Goal: Task Accomplishment & Management: Use online tool/utility

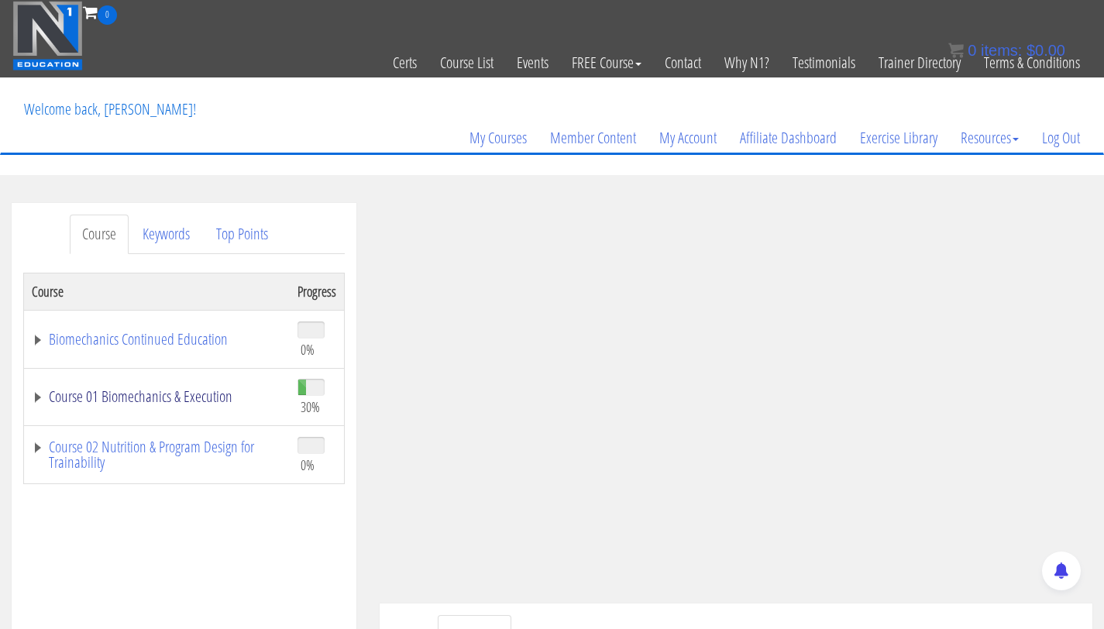
click at [207, 389] on link "Course 01 Biomechanics & Execution" at bounding box center [157, 396] width 250 height 15
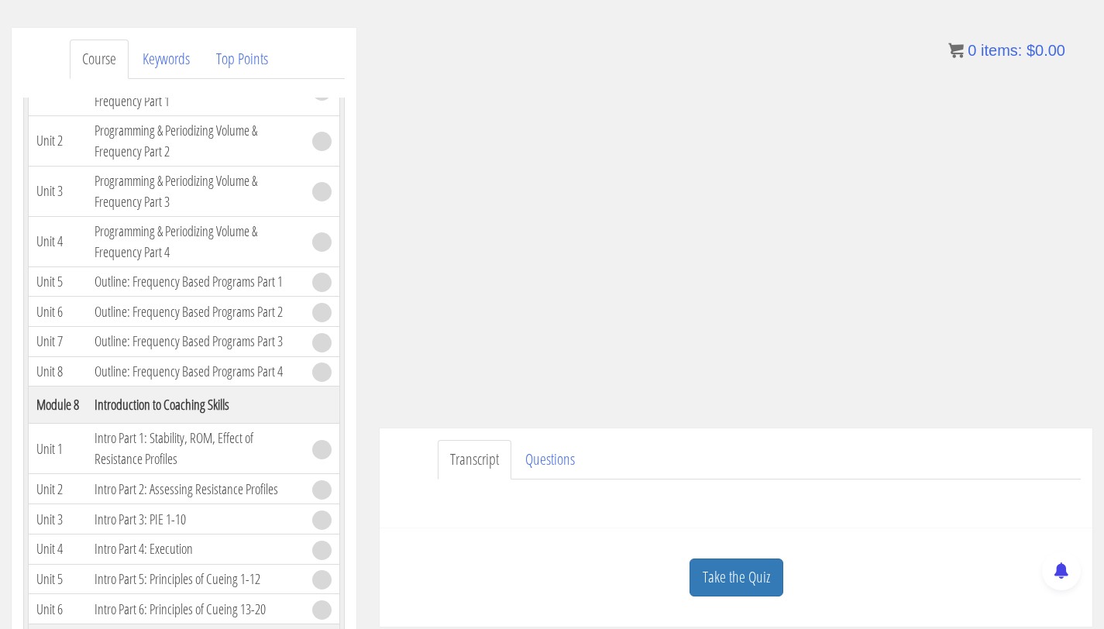
scroll to position [176, 0]
click at [724, 578] on link "Take the Quiz" at bounding box center [737, 577] width 94 height 38
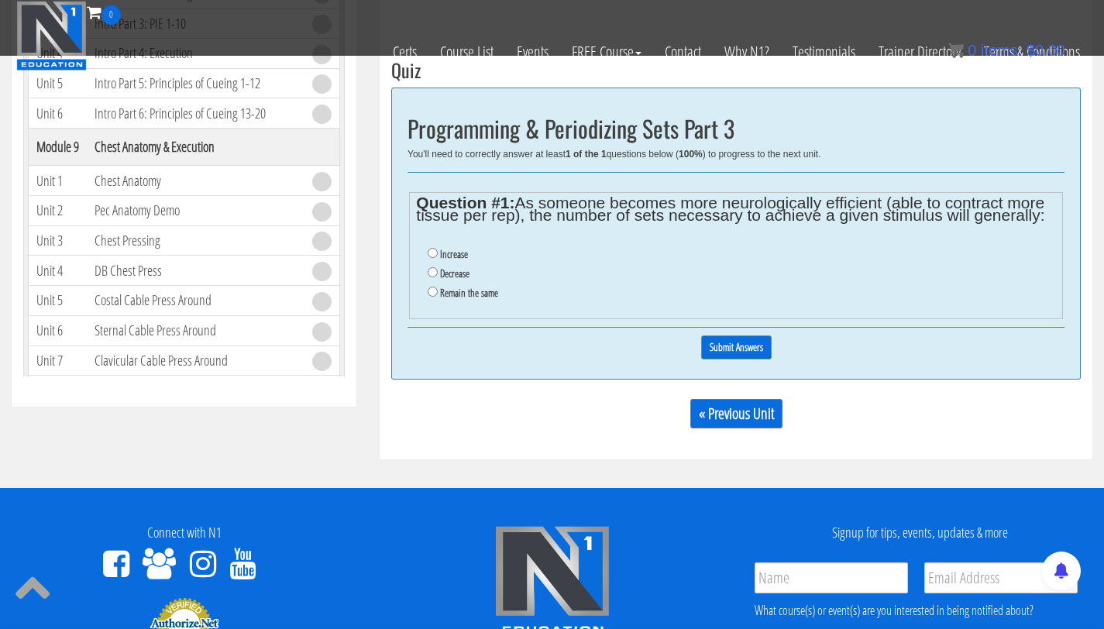
scroll to position [888, 0]
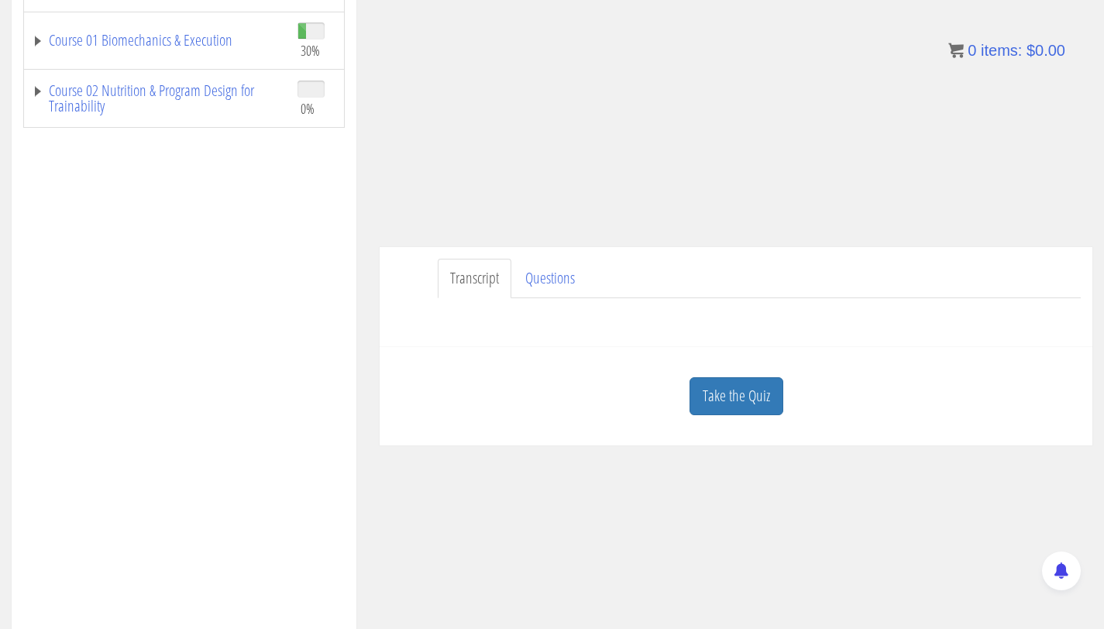
scroll to position [399, 0]
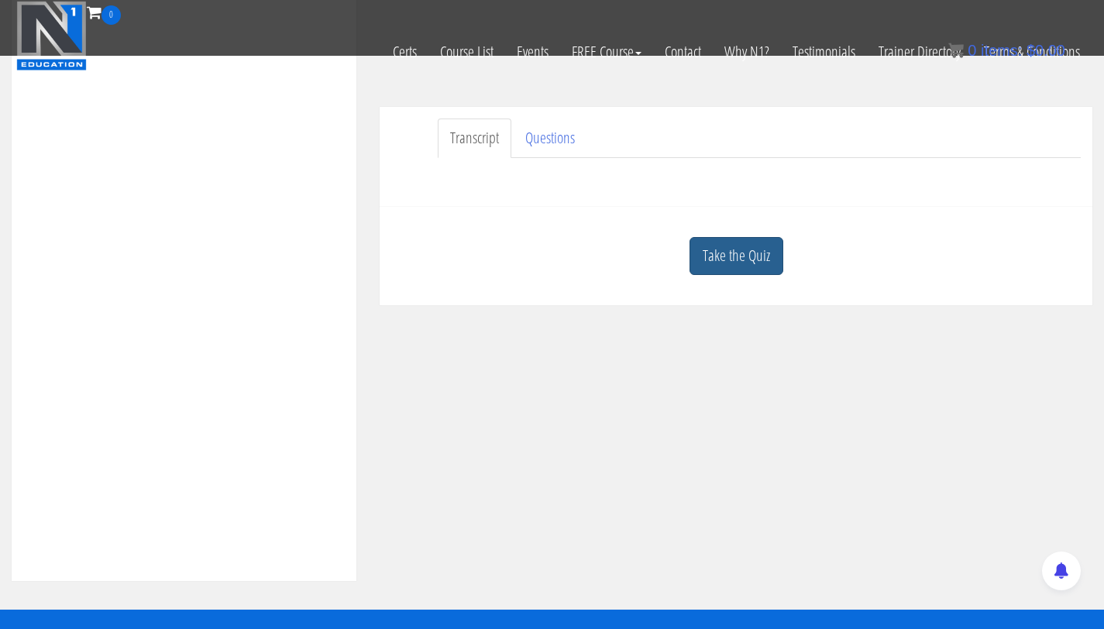
click at [708, 267] on link "Take the Quiz" at bounding box center [737, 256] width 94 height 38
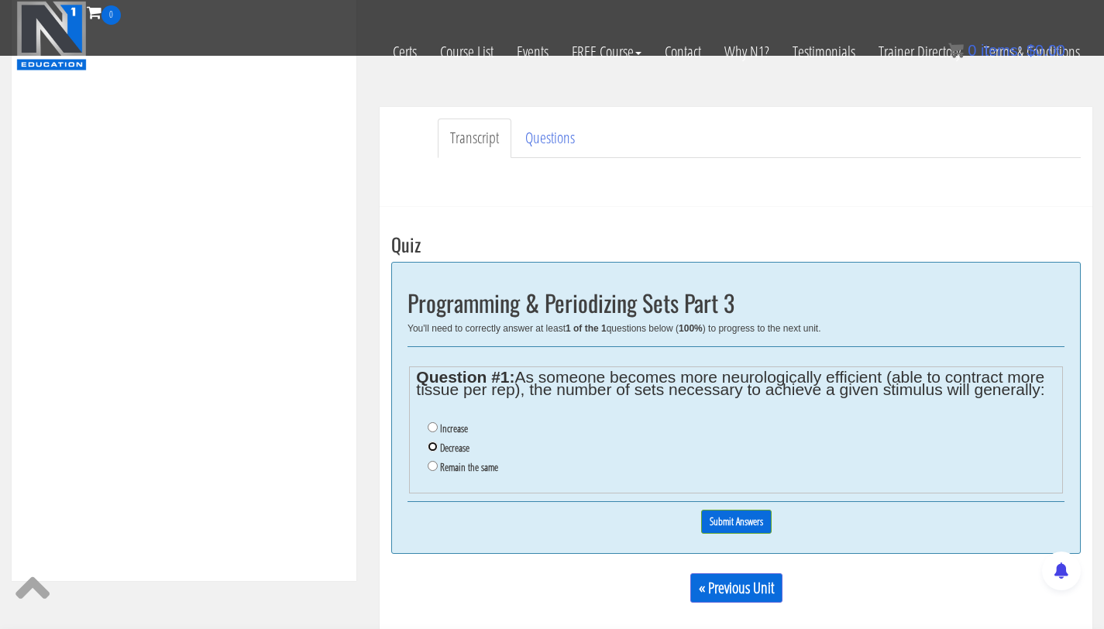
click at [429, 449] on input "Decrease" at bounding box center [433, 447] width 10 height 10
radio input "true"
click at [740, 521] on input "Submit Answers" at bounding box center [736, 522] width 71 height 24
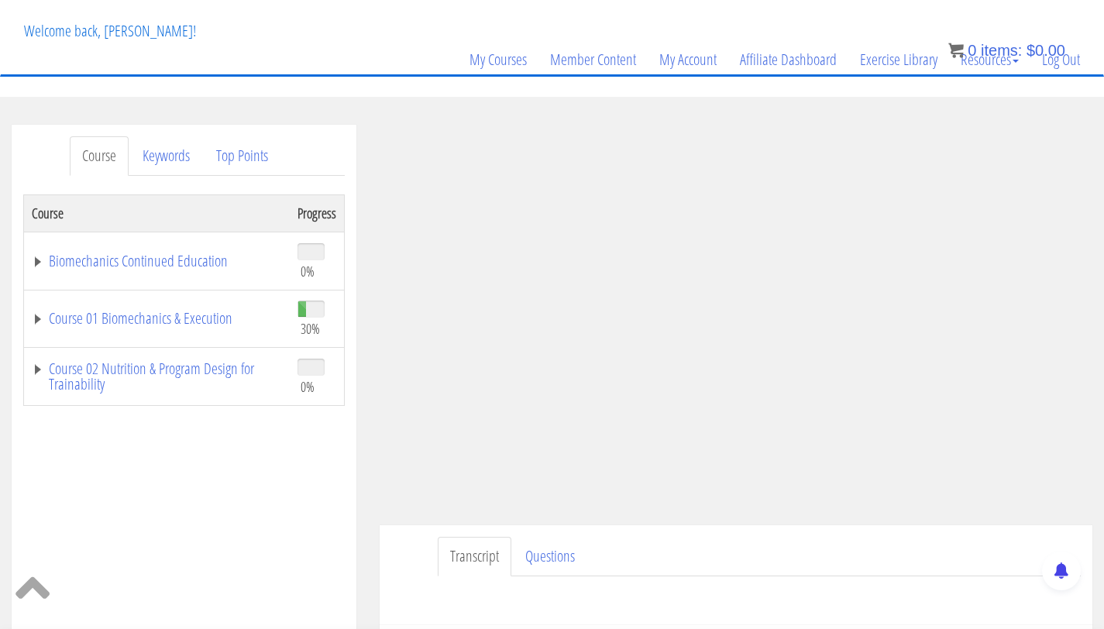
scroll to position [76, 0]
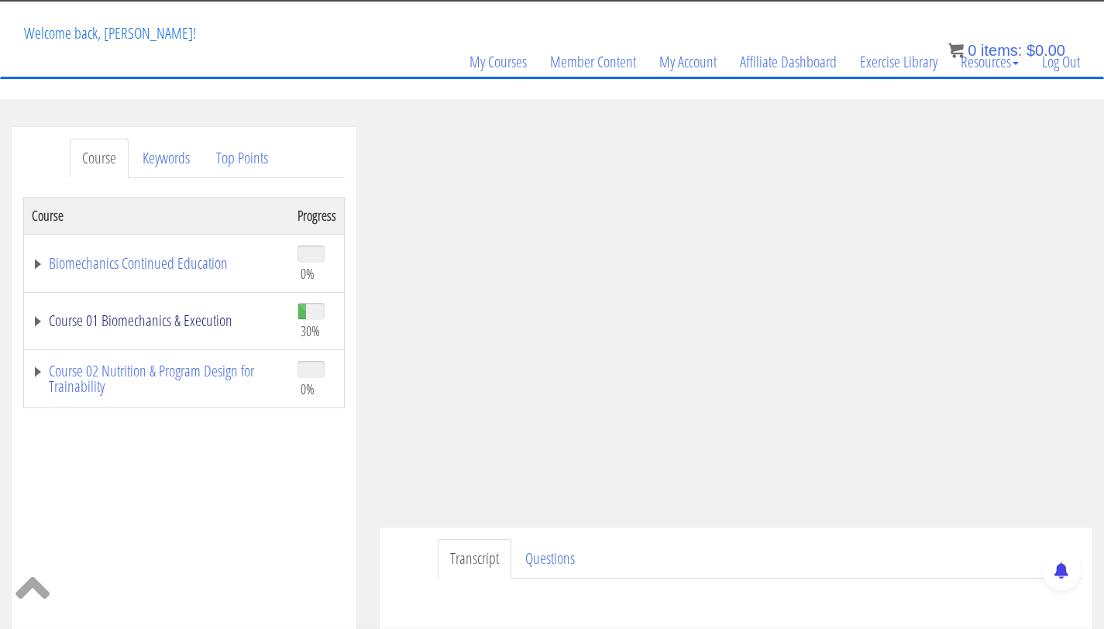
click at [174, 322] on link "Course 01 Biomechanics & Execution" at bounding box center [157, 320] width 250 height 15
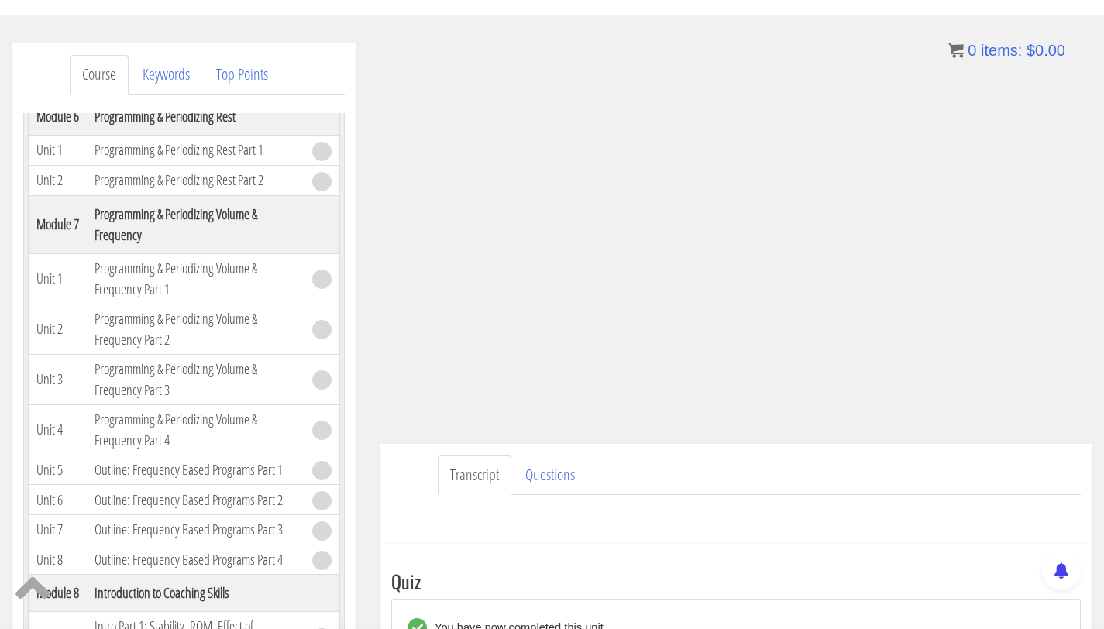
scroll to position [1644, 0]
